Goal: Transaction & Acquisition: Book appointment/travel/reservation

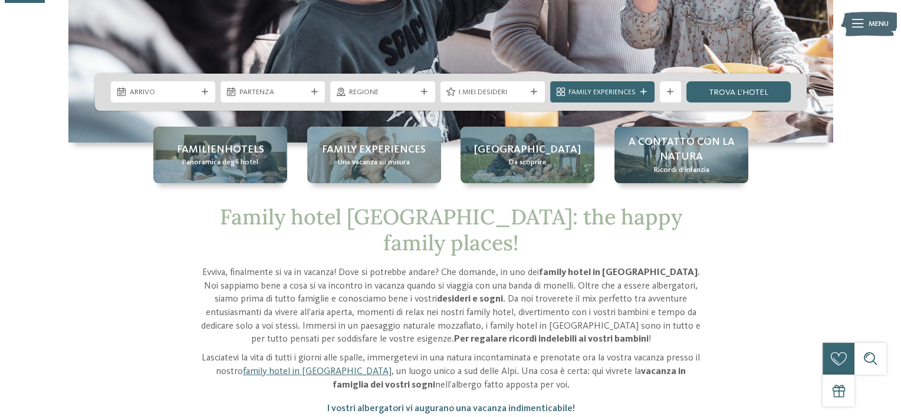
scroll to position [177, 0]
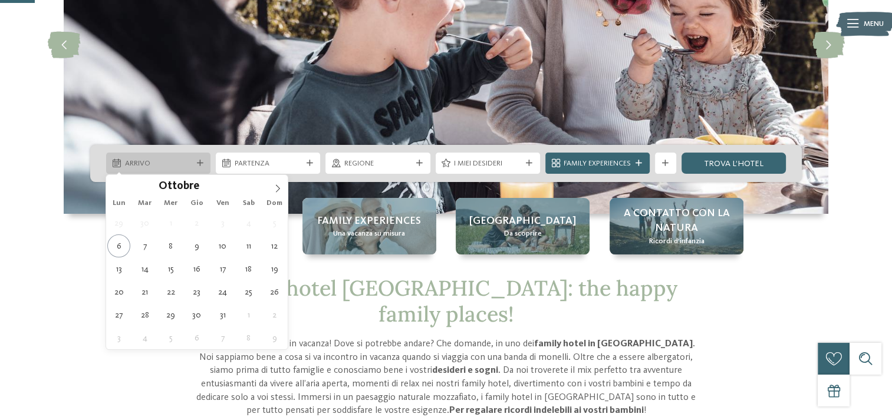
click at [198, 168] on div "Arrivo" at bounding box center [158, 163] width 104 height 21
click at [274, 186] on icon at bounding box center [278, 189] width 8 height 8
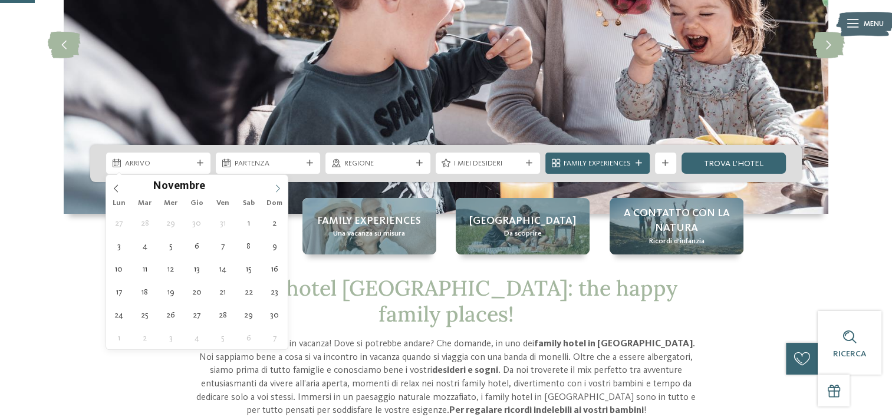
click at [274, 186] on icon at bounding box center [278, 189] width 8 height 8
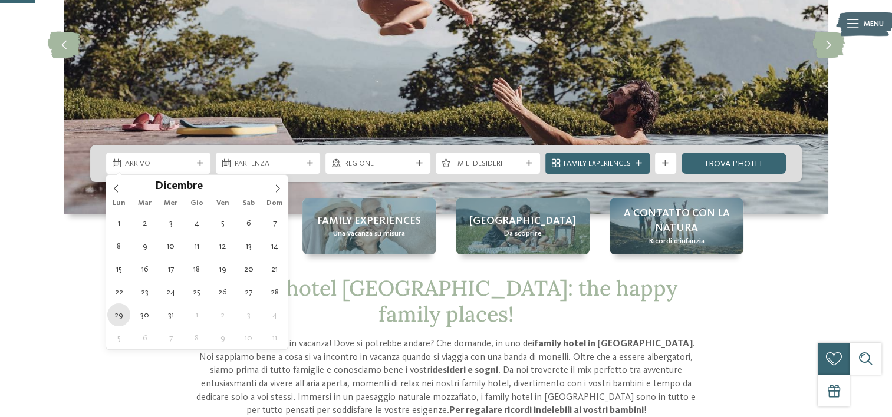
type div "[DATE]"
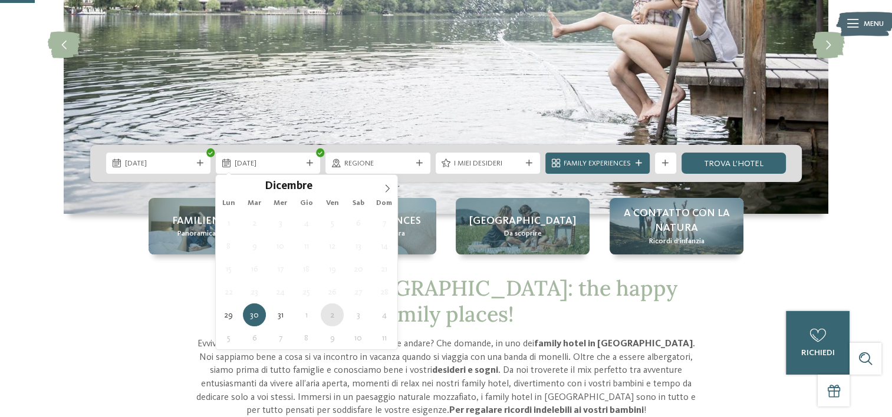
type div "[DATE]"
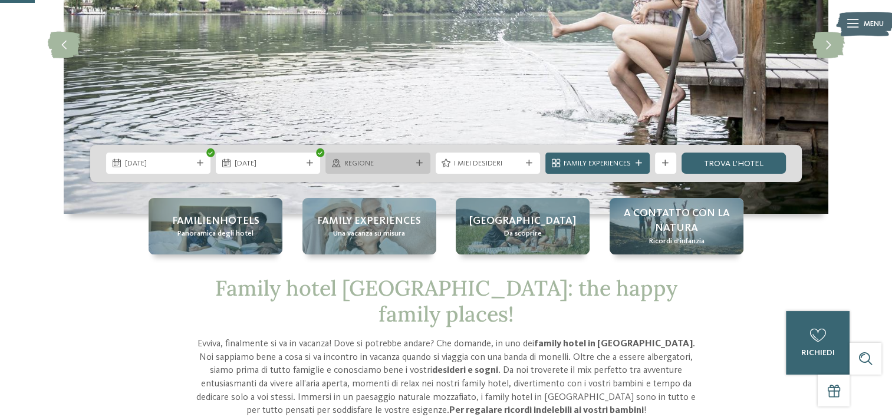
click at [392, 162] on span "Regione" at bounding box center [377, 164] width 67 height 11
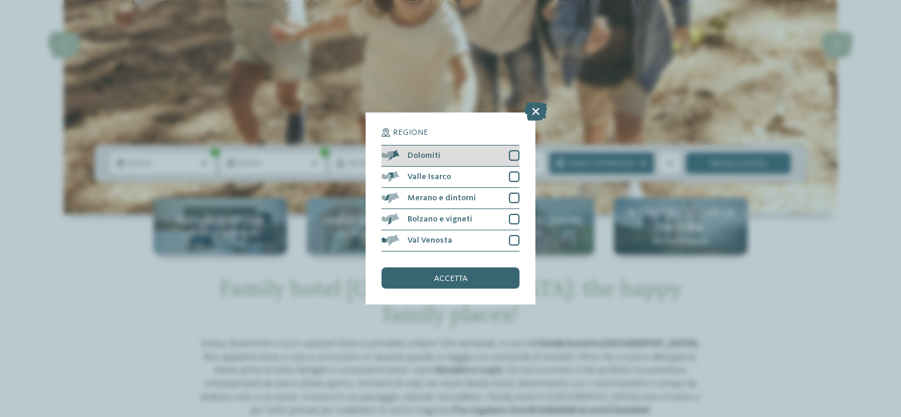
click at [518, 153] on div at bounding box center [514, 155] width 11 height 11
click at [499, 175] on div "Valle Isarco" at bounding box center [451, 177] width 138 height 21
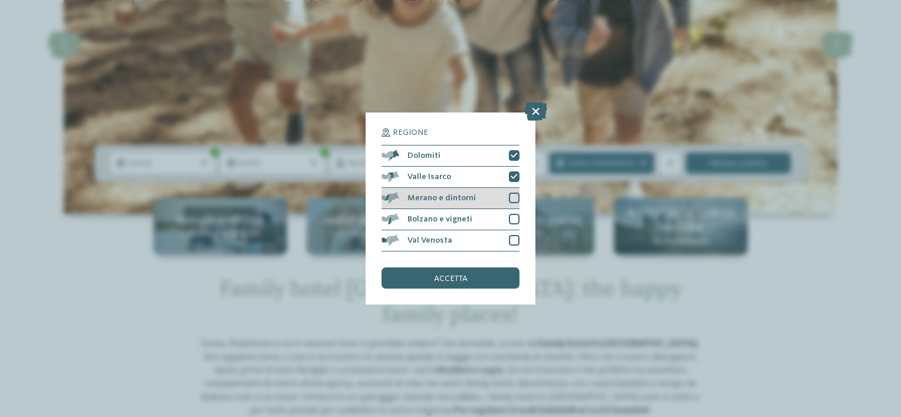
click at [493, 195] on div "Merano e dintorni" at bounding box center [451, 198] width 138 height 21
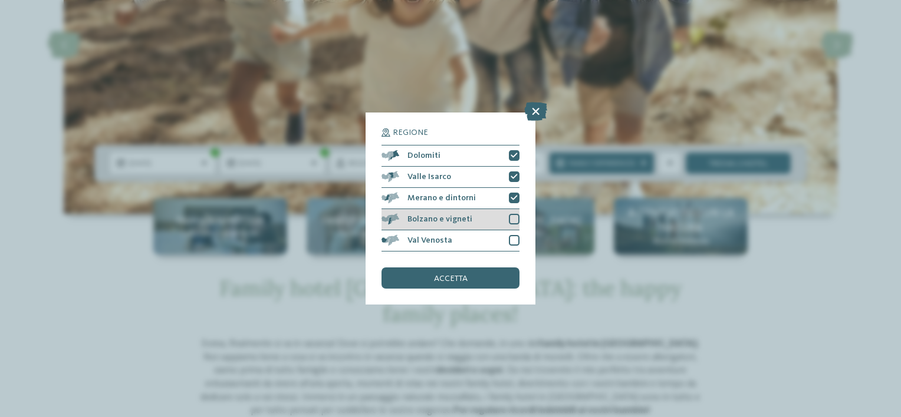
click at [498, 221] on div "Bolzano e vigneti" at bounding box center [451, 219] width 138 height 21
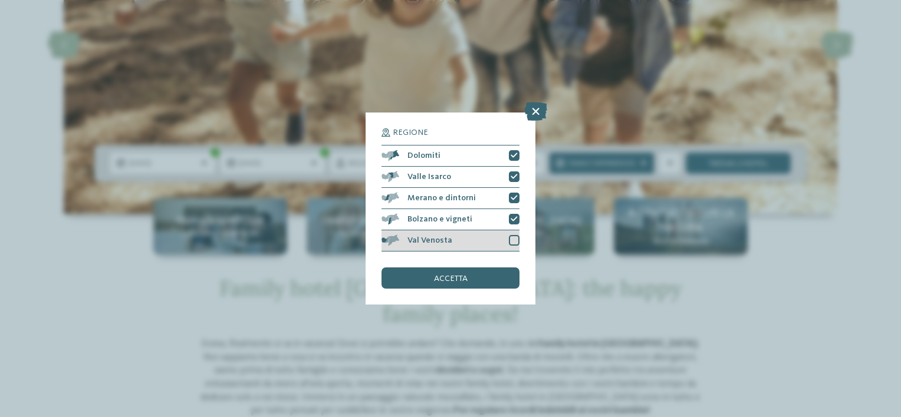
click at [498, 235] on div "Val Venosta" at bounding box center [451, 241] width 138 height 21
click at [491, 277] on div "accetta" at bounding box center [451, 278] width 138 height 21
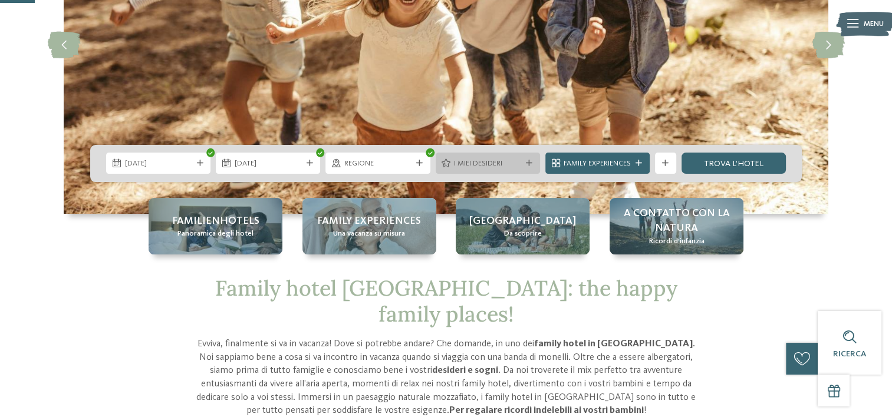
click at [524, 165] on div at bounding box center [529, 163] width 11 height 6
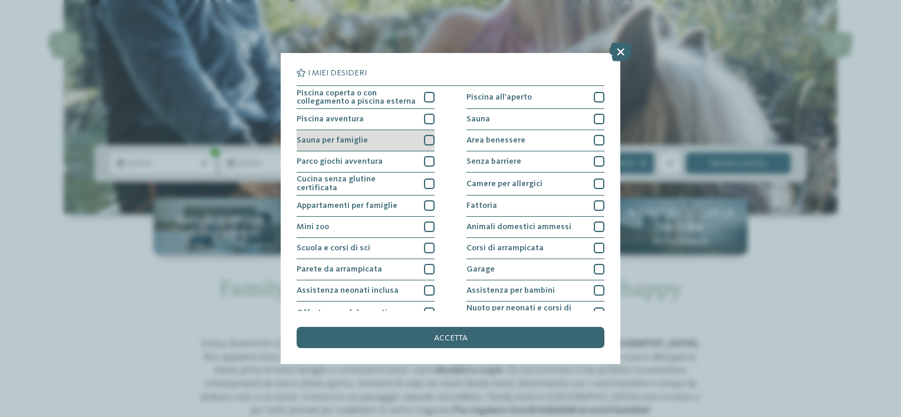
click at [407, 136] on div "Sauna per famiglie" at bounding box center [366, 140] width 138 height 21
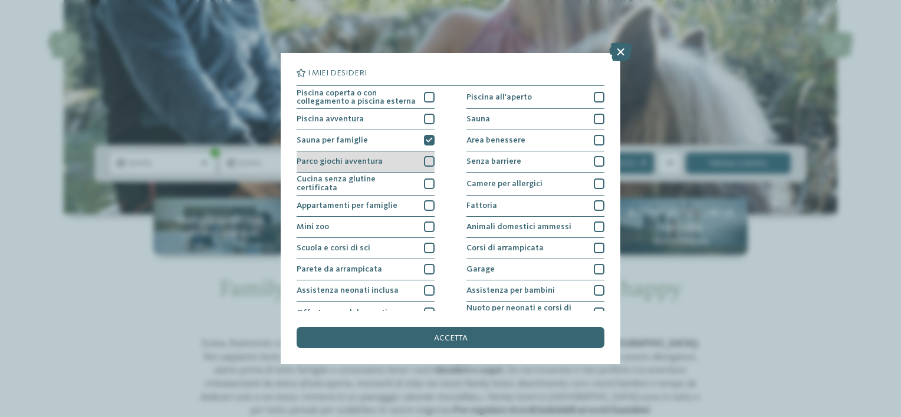
click at [406, 165] on div "Parco giochi avventura" at bounding box center [366, 162] width 138 height 21
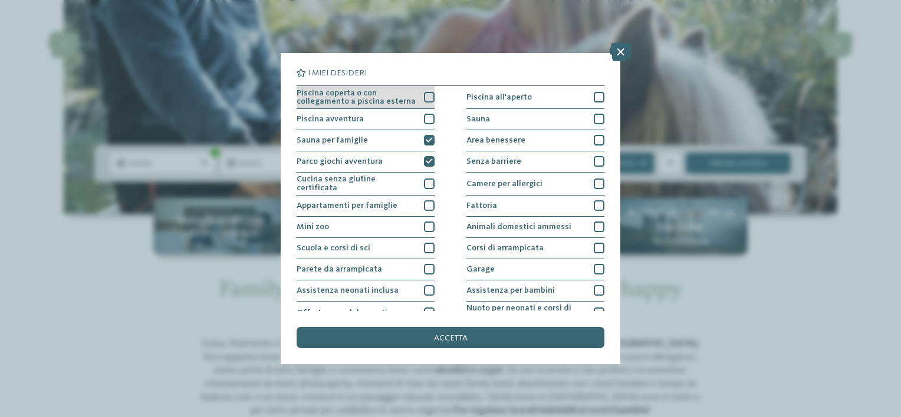
click at [417, 100] on div "Piscina coperta o con collegamento a piscina esterna" at bounding box center [366, 97] width 138 height 23
click at [408, 118] on div "Piscina avventura" at bounding box center [366, 119] width 138 height 21
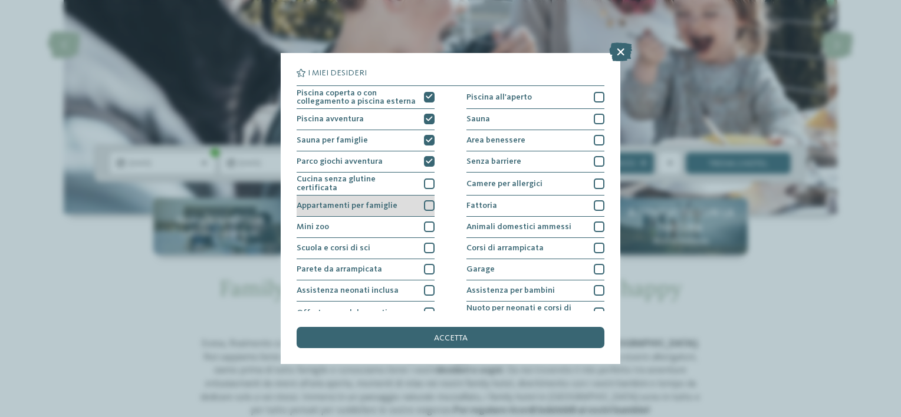
click at [400, 200] on div "Appartamenti per famiglie" at bounding box center [366, 206] width 138 height 21
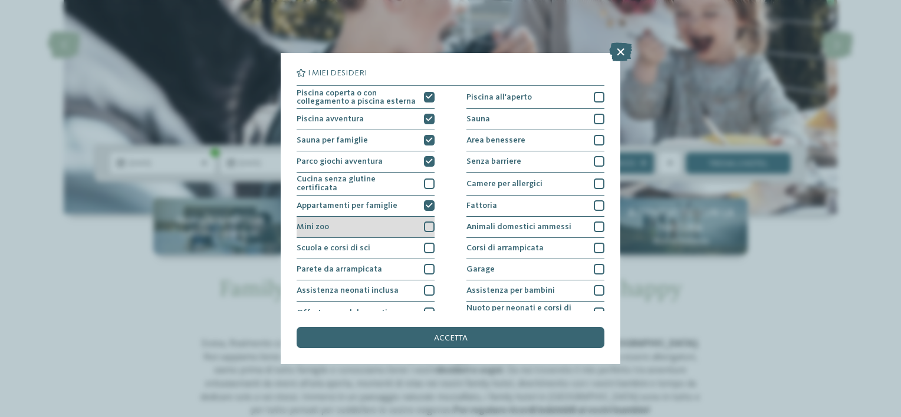
click at [393, 226] on div "Mini zoo" at bounding box center [366, 227] width 138 height 21
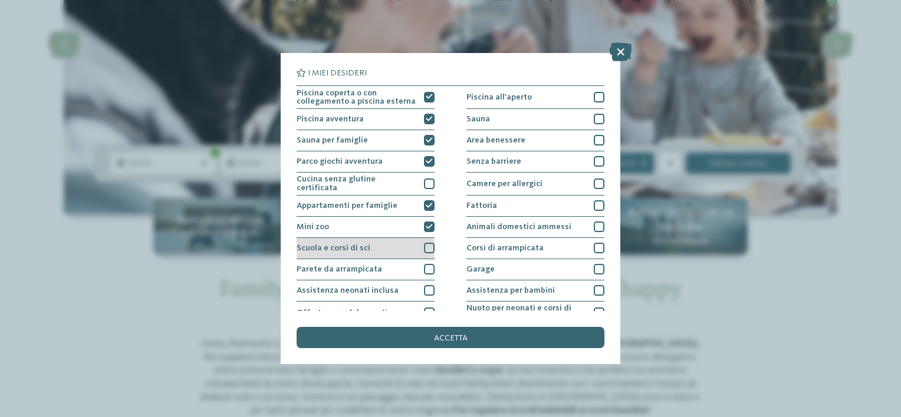
click at [394, 245] on div "Scuola e corsi di sci" at bounding box center [366, 248] width 138 height 21
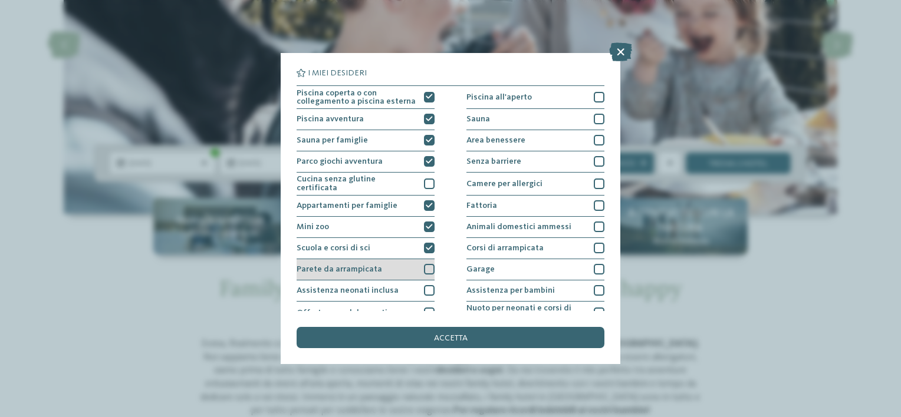
click at [392, 268] on div "Parete da arrampicata" at bounding box center [366, 269] width 138 height 21
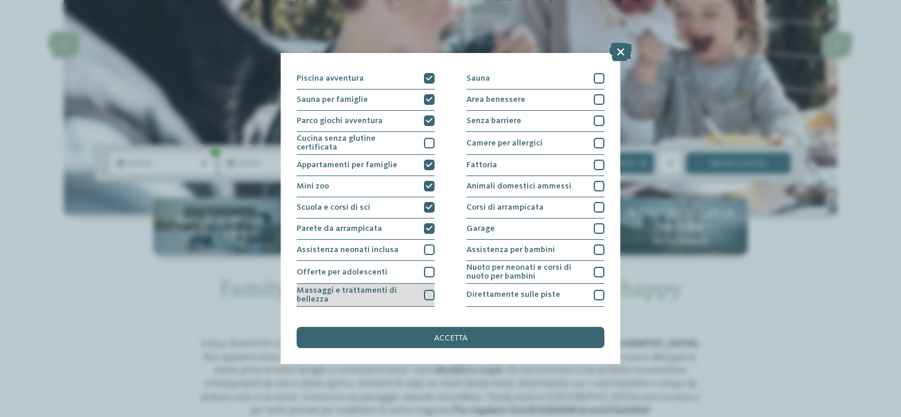
scroll to position [59, 0]
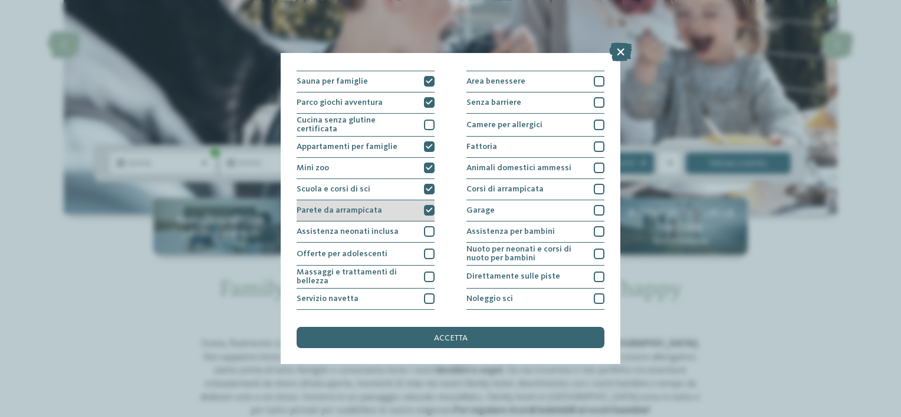
click at [391, 207] on div "Parete da arrampicata" at bounding box center [366, 210] width 138 height 21
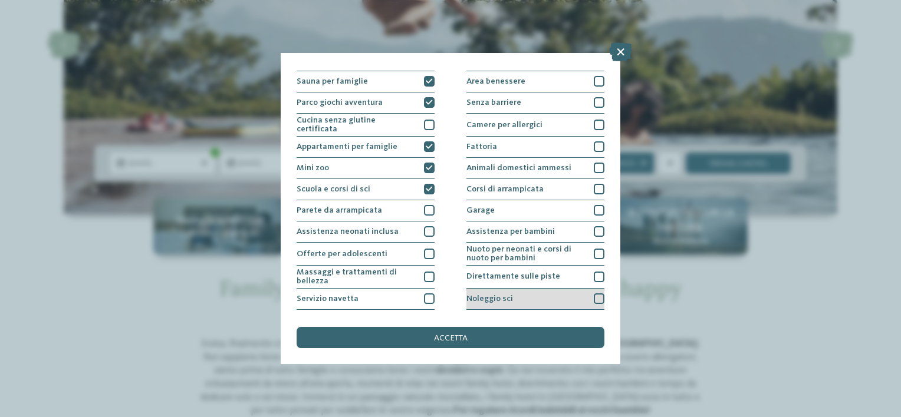
click at [521, 297] on div "Noleggio sci" at bounding box center [535, 299] width 138 height 21
click at [521, 278] on span "Direttamente sulle piste" at bounding box center [513, 276] width 94 height 8
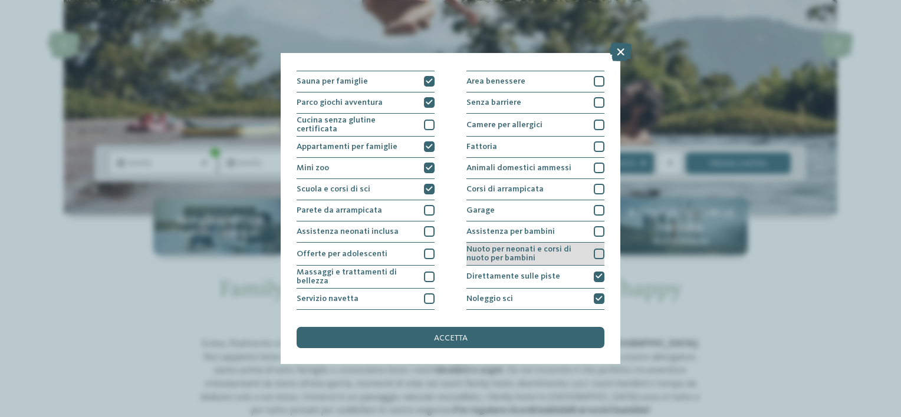
click at [523, 255] on span "Nuoto per neonati e corsi di nuoto per bambini" at bounding box center [526, 253] width 120 height 17
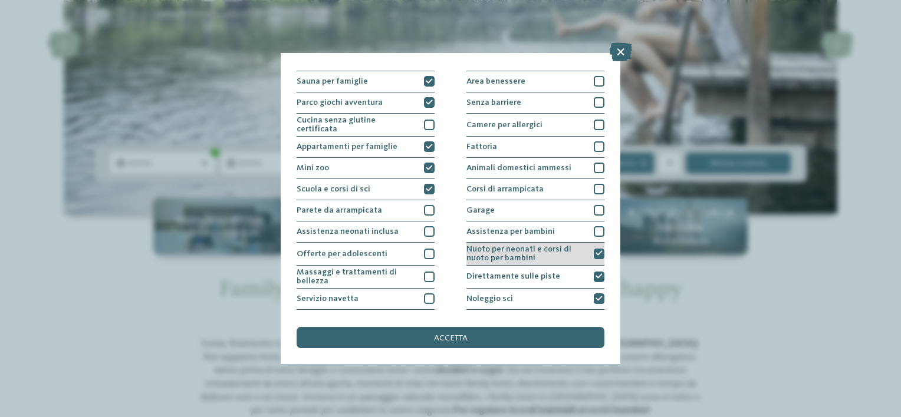
click at [539, 254] on span "Nuoto per neonati e corsi di nuoto per bambini" at bounding box center [526, 253] width 120 height 17
click at [535, 234] on div "Assistenza per bambini" at bounding box center [535, 232] width 138 height 21
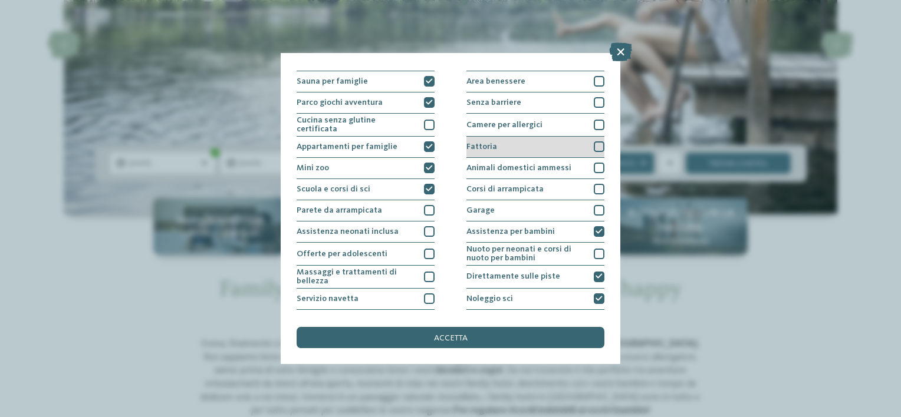
click at [535, 147] on div "Fattoria" at bounding box center [535, 147] width 138 height 21
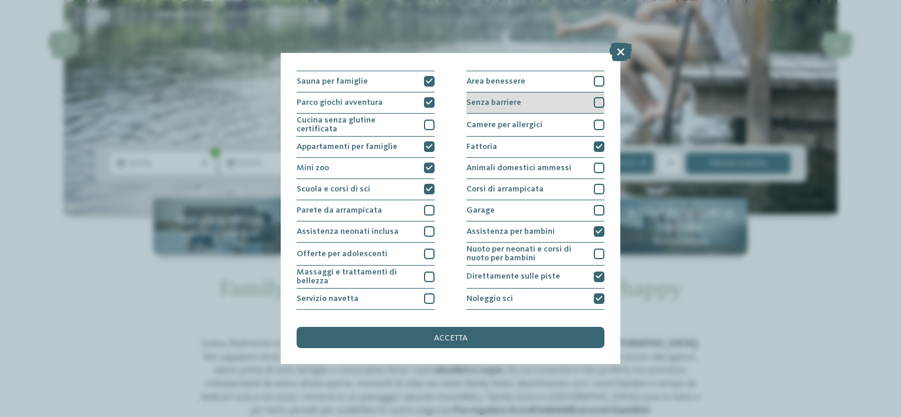
click at [535, 108] on div "Senza barriere" at bounding box center [535, 103] width 138 height 21
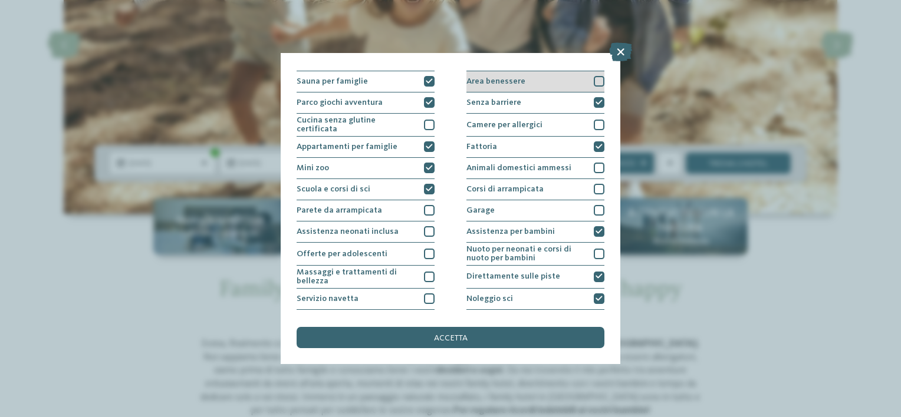
click at [544, 85] on div "Area benessere" at bounding box center [535, 81] width 138 height 21
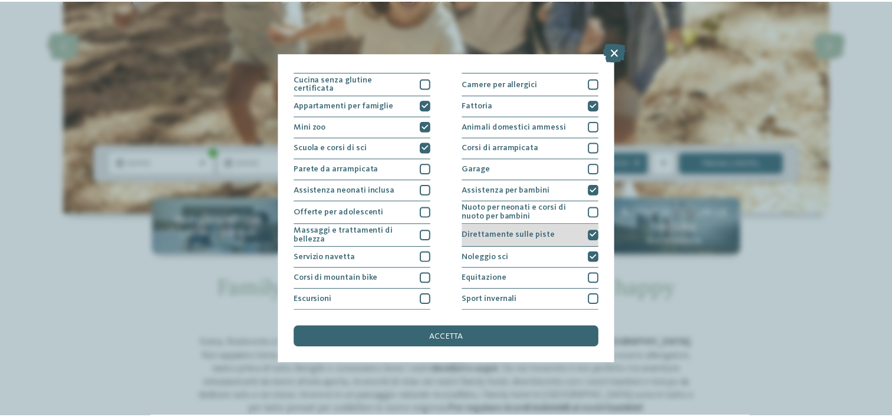
scroll to position [140, 0]
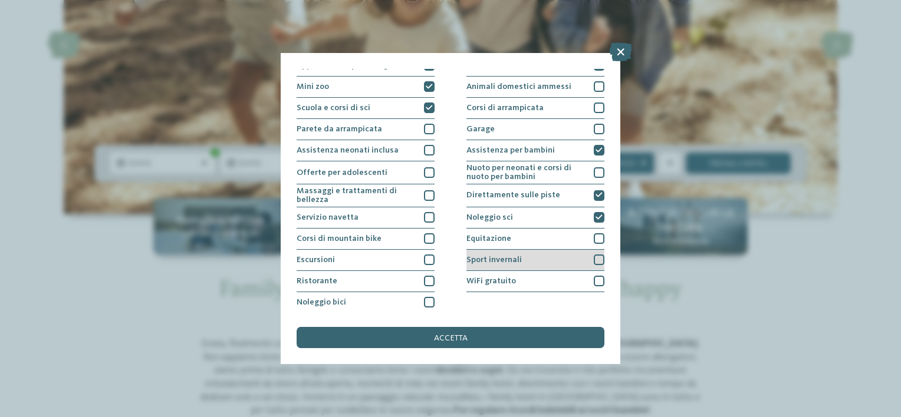
click at [515, 259] on span "Sport invernali" at bounding box center [493, 260] width 55 height 8
click at [507, 271] on div "WiFi gratuito" at bounding box center [535, 281] width 138 height 21
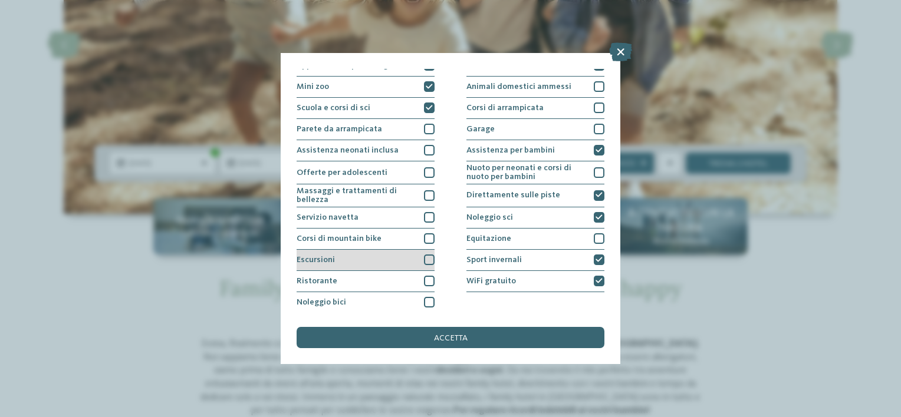
click at [400, 265] on div "Escursioni" at bounding box center [366, 260] width 138 height 21
click at [400, 278] on div "Ristorante" at bounding box center [366, 281] width 138 height 21
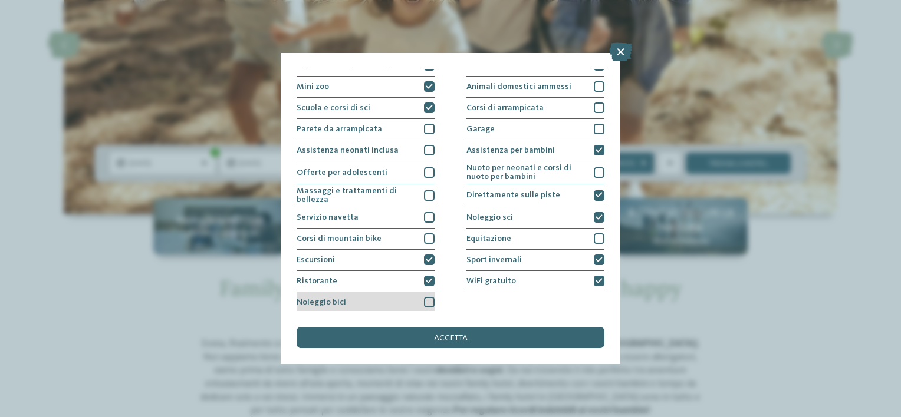
click at [401, 299] on div "Noleggio bici" at bounding box center [366, 302] width 138 height 21
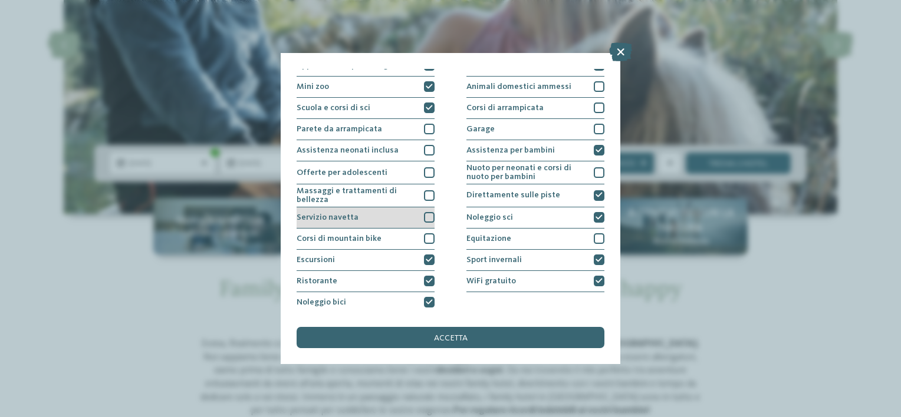
click at [382, 219] on div "Servizio navetta" at bounding box center [366, 218] width 138 height 21
click at [465, 337] on span "accetta" at bounding box center [451, 338] width 34 height 8
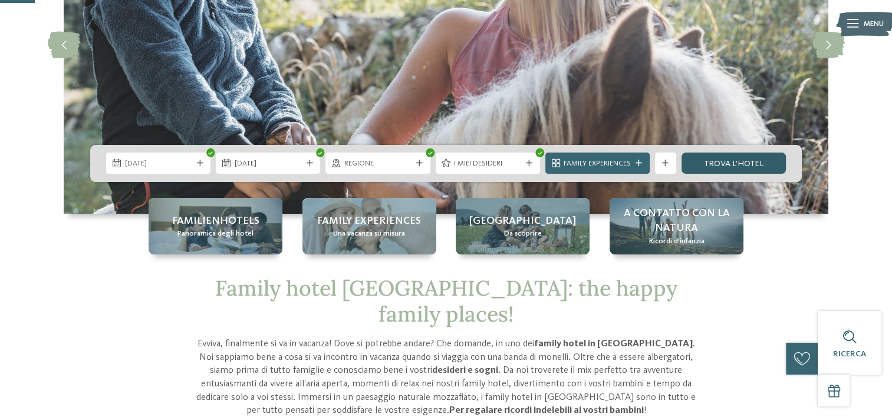
click at [708, 167] on link "trova l’hotel" at bounding box center [734, 163] width 104 height 21
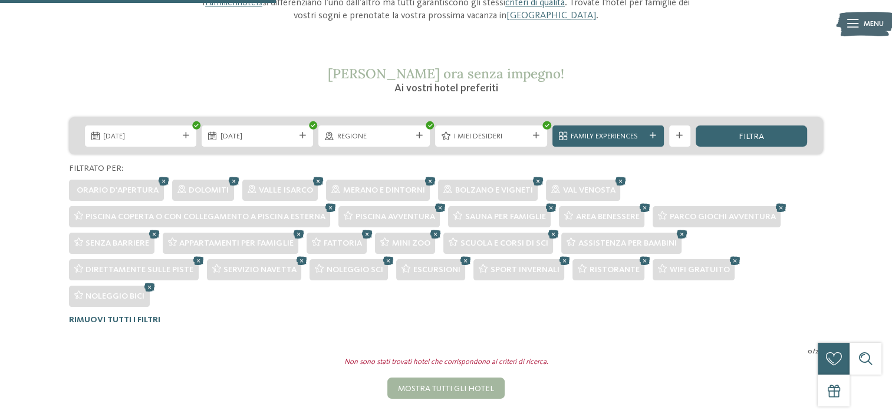
scroll to position [153, 0]
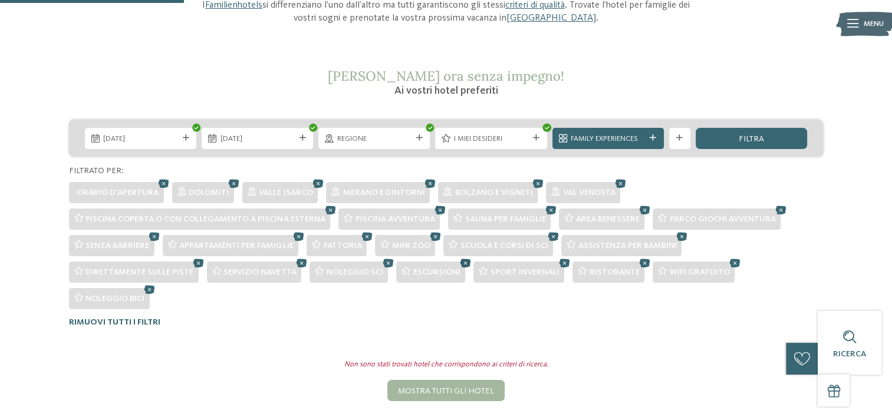
click at [464, 262] on icon at bounding box center [466, 263] width 16 height 14
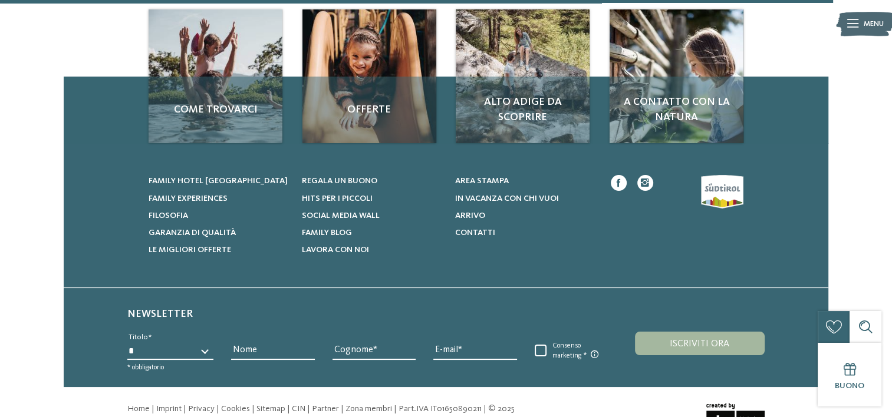
scroll to position [716, 0]
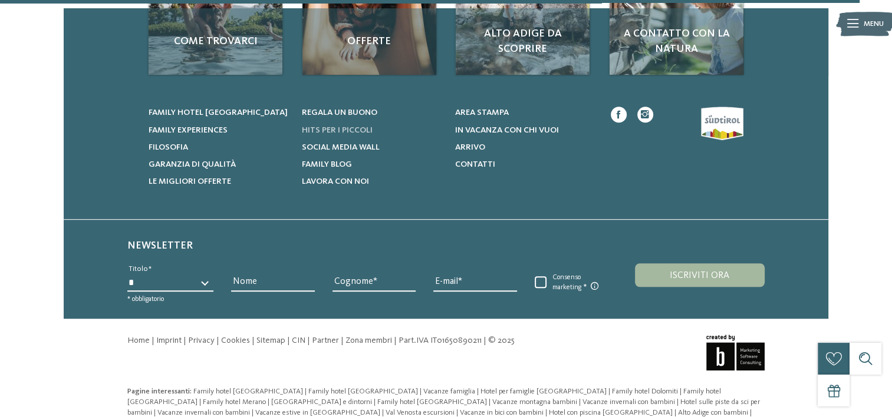
click at [344, 126] on span "Hits per i piccoli" at bounding box center [337, 130] width 71 height 8
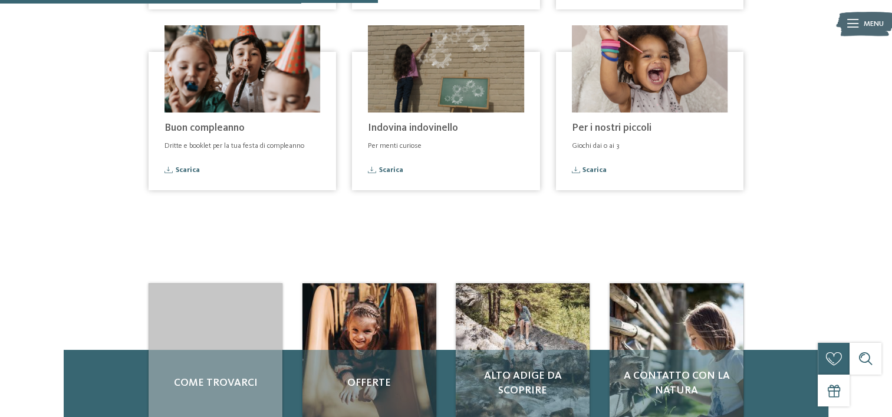
scroll to position [767, 0]
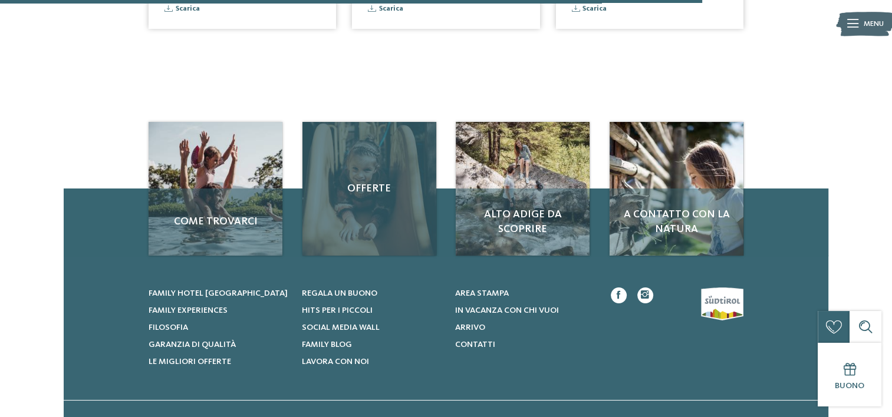
click at [406, 177] on div "Offerte" at bounding box center [369, 189] width 134 height 134
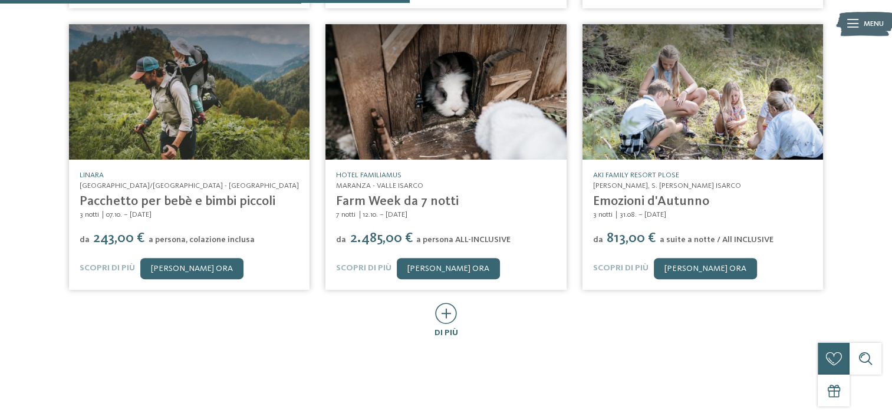
scroll to position [649, 0]
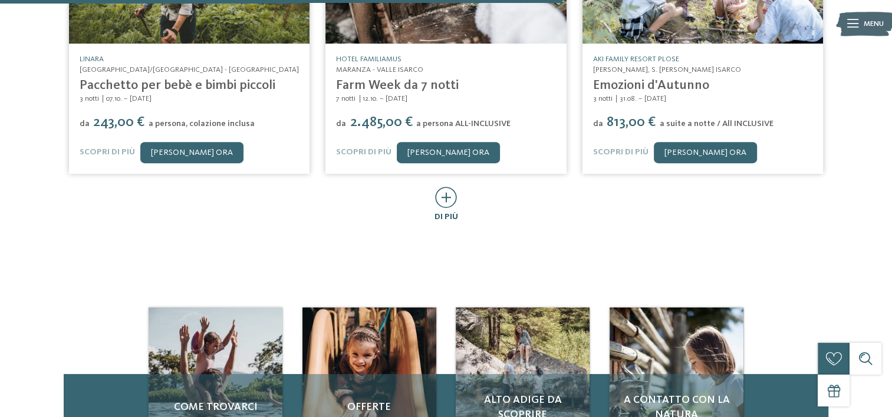
click at [448, 187] on icon at bounding box center [446, 197] width 22 height 21
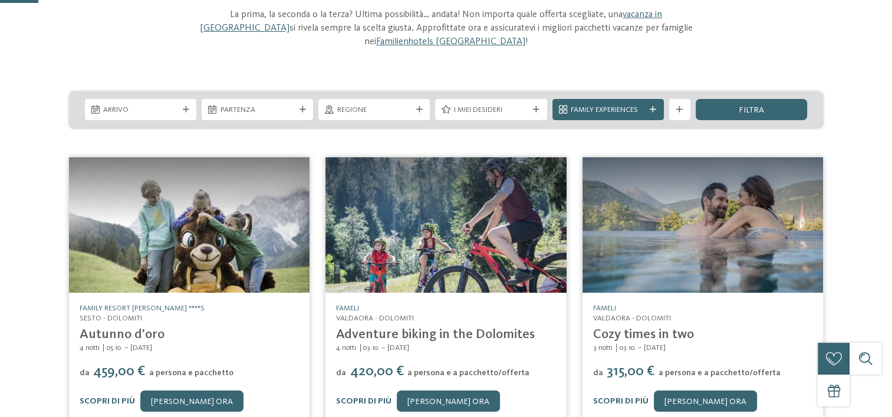
scroll to position [0, 0]
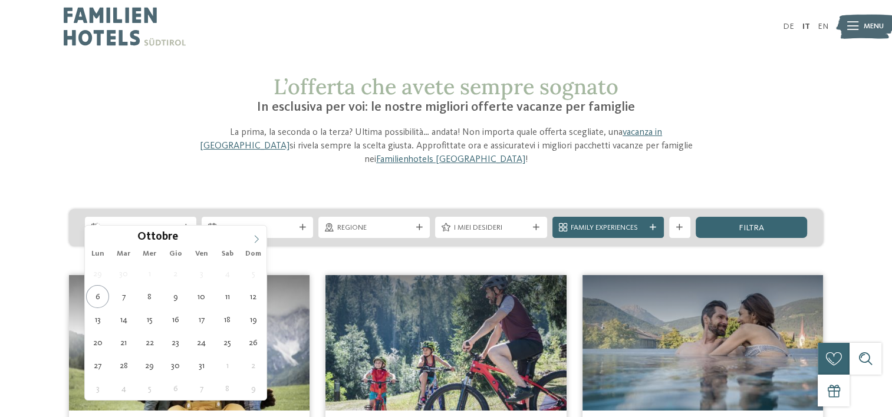
click at [257, 234] on span at bounding box center [256, 236] width 20 height 20
click at [256, 235] on icon at bounding box center [256, 239] width 8 height 8
type div "[DATE]"
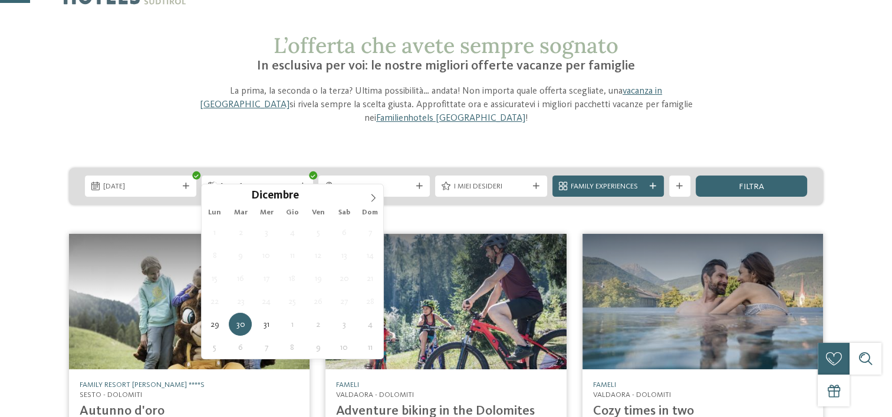
scroll to position [59, 0]
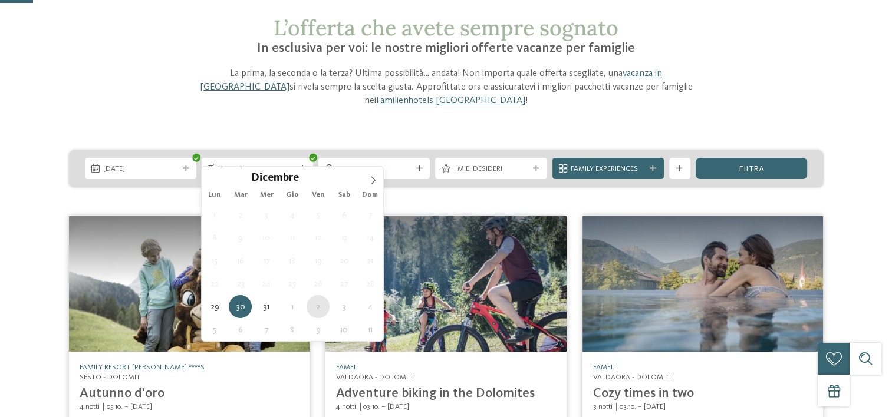
type div "[DATE]"
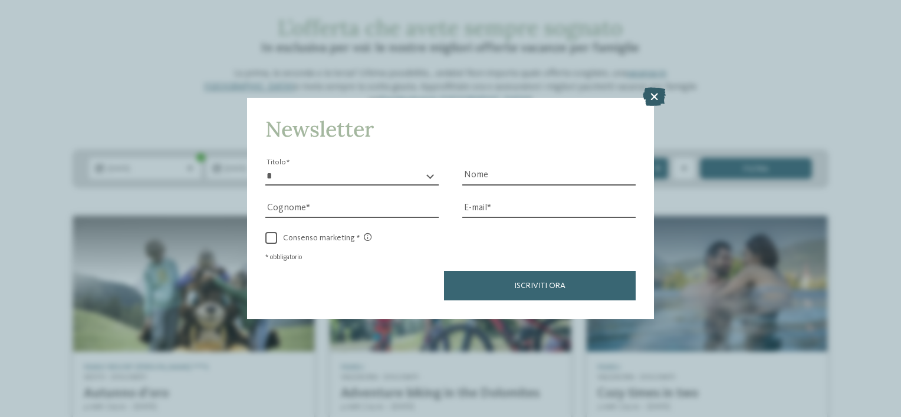
click at [646, 98] on icon at bounding box center [654, 97] width 23 height 19
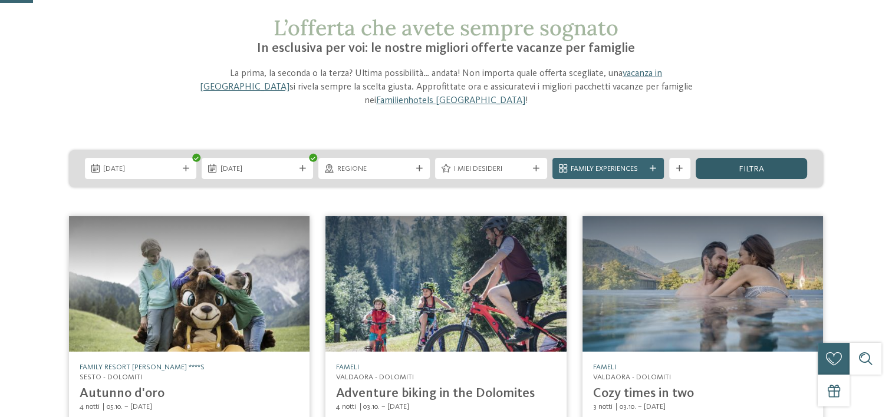
click at [783, 158] on div "filtra" at bounding box center [751, 168] width 111 height 21
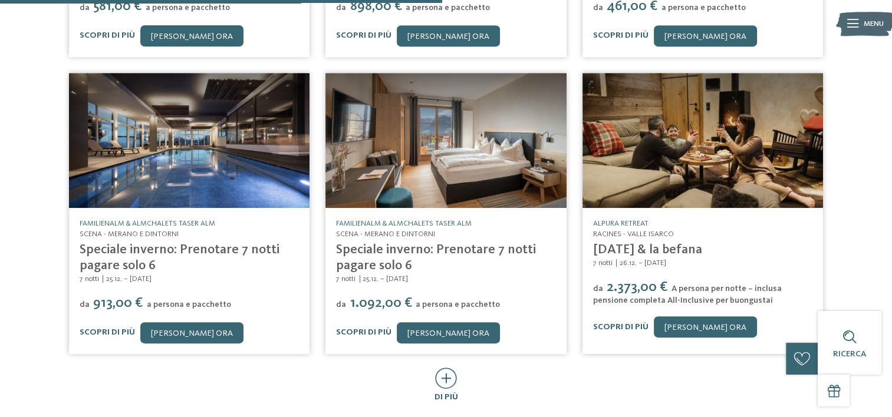
scroll to position [784, 0]
